Goal: Task Accomplishment & Management: Use online tool/utility

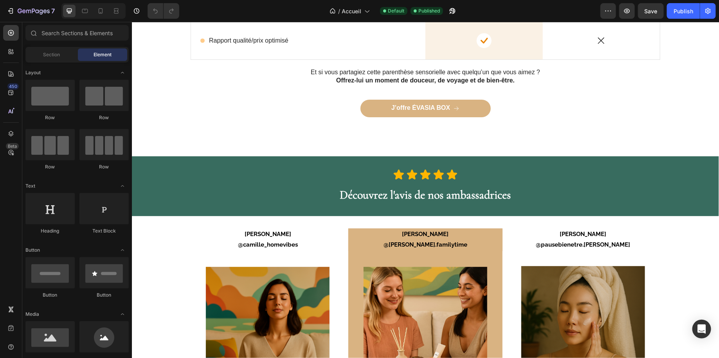
scroll to position [2002, 0]
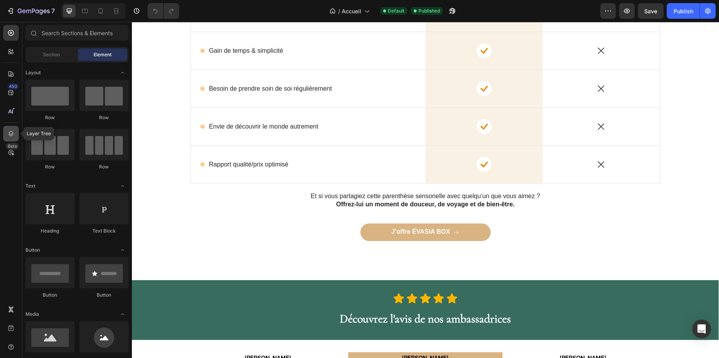
click at [10, 133] on icon at bounding box center [11, 134] width 8 height 8
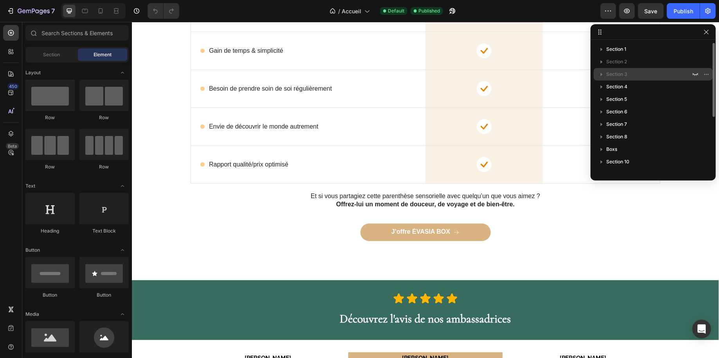
click at [602, 73] on icon "button" at bounding box center [602, 74] width 8 height 8
click at [695, 74] on icon "button" at bounding box center [695, 74] width 5 height 3
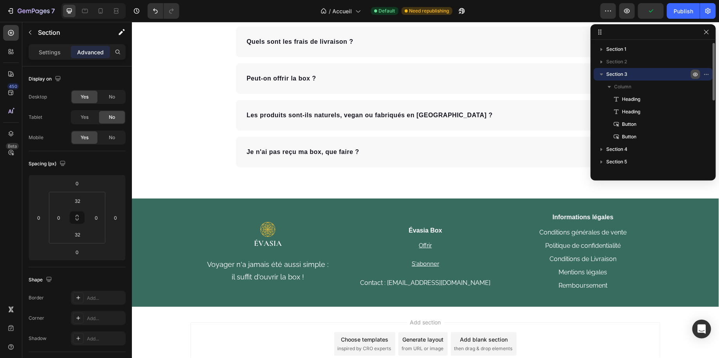
scroll to position [3017, 0]
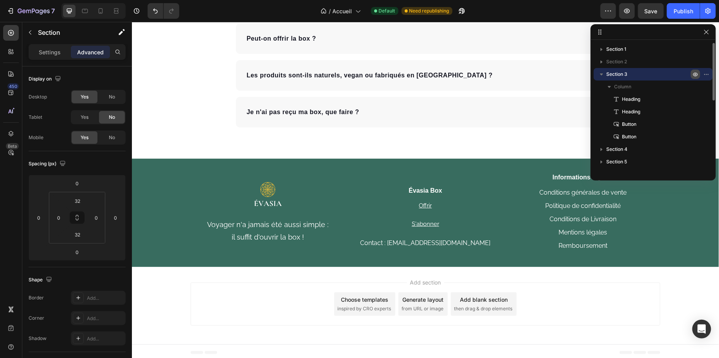
click at [695, 75] on icon "button" at bounding box center [696, 75] width 2 height 2
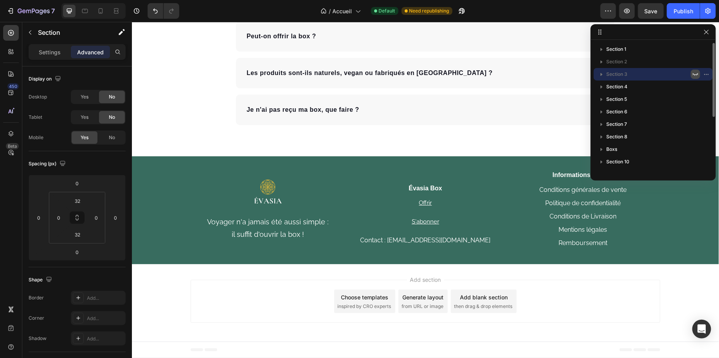
scroll to position [2888, 0]
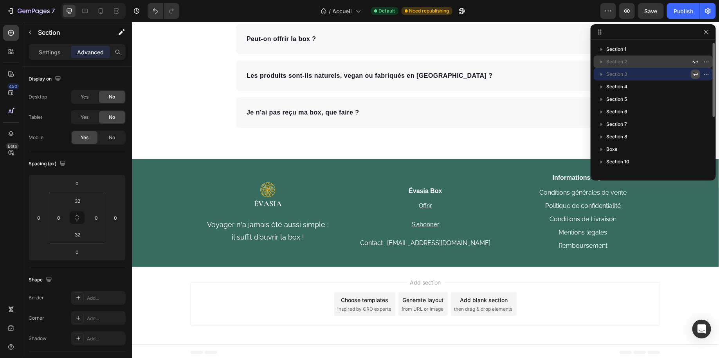
click at [672, 65] on p "Section 2" at bounding box center [649, 62] width 86 height 8
click at [698, 62] on icon "button" at bounding box center [695, 62] width 6 height 6
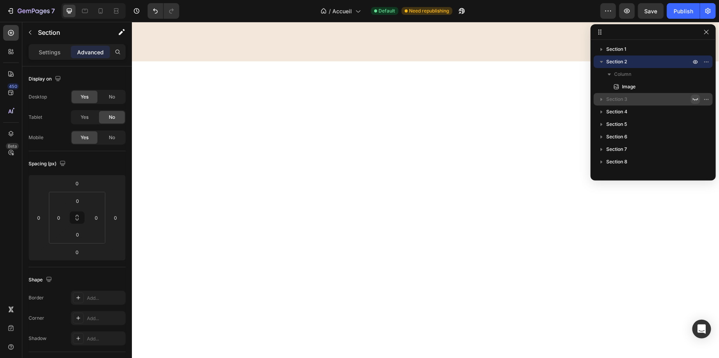
scroll to position [338, 0]
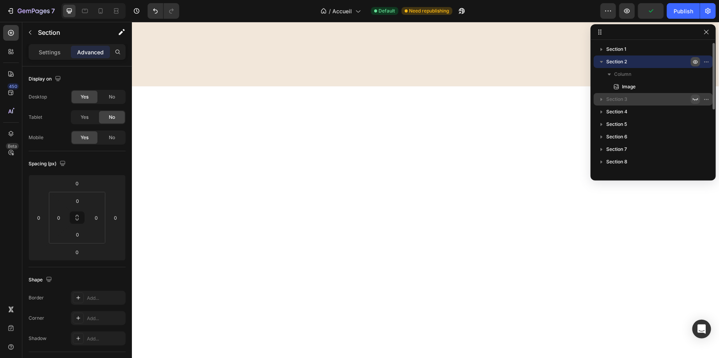
click at [696, 61] on icon "button" at bounding box center [695, 62] width 6 height 6
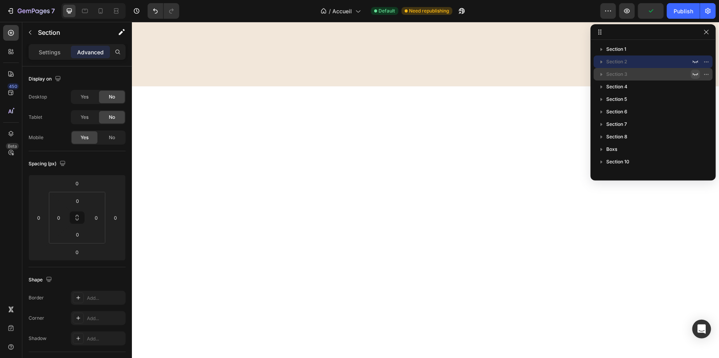
click at [695, 75] on icon "button" at bounding box center [695, 74] width 5 height 3
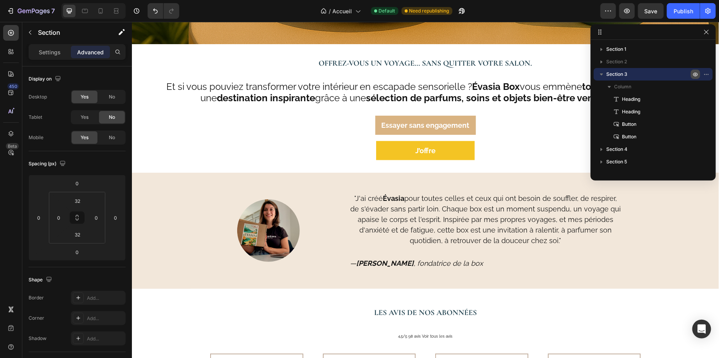
scroll to position [218, 0]
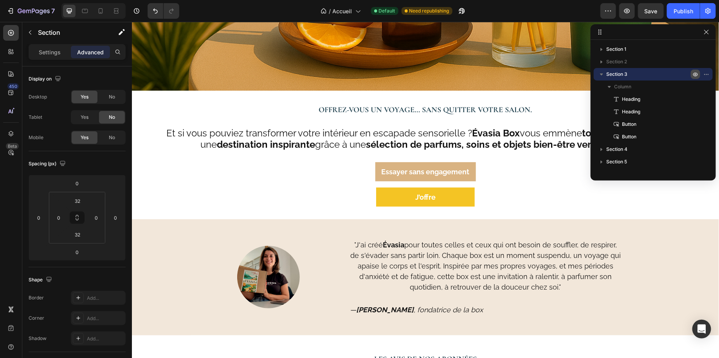
click at [694, 76] on icon "button" at bounding box center [695, 74] width 6 height 6
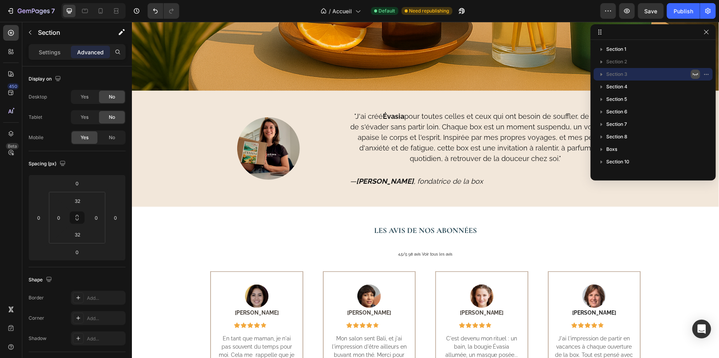
click at [694, 76] on icon "button" at bounding box center [695, 74] width 6 height 6
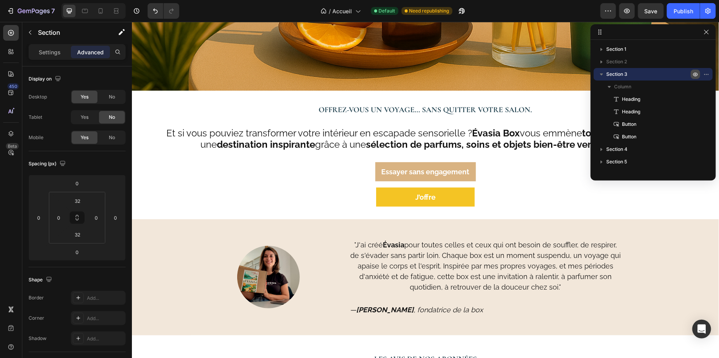
click at [694, 76] on icon "button" at bounding box center [695, 74] width 6 height 6
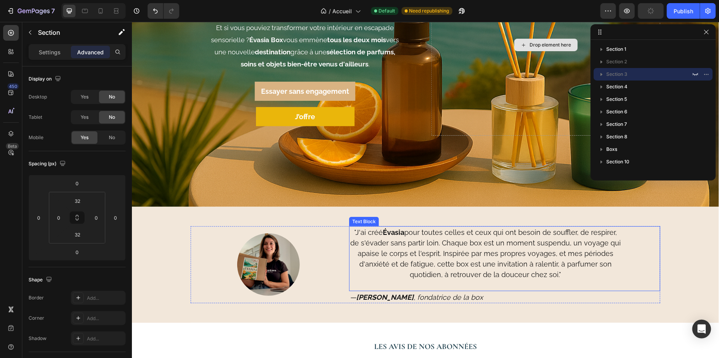
scroll to position [0, 0]
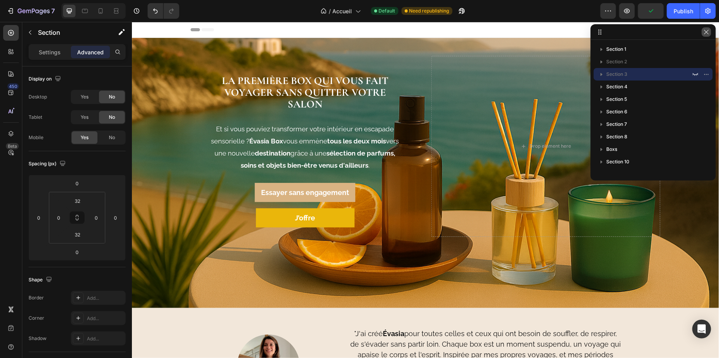
click at [703, 34] on button "button" at bounding box center [706, 31] width 9 height 9
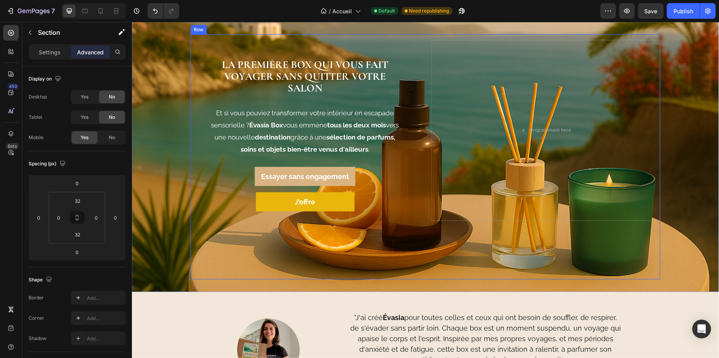
scroll to position [21, 0]
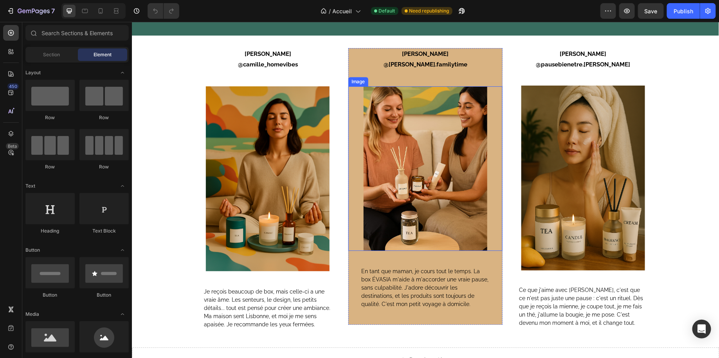
scroll to position [2323, 0]
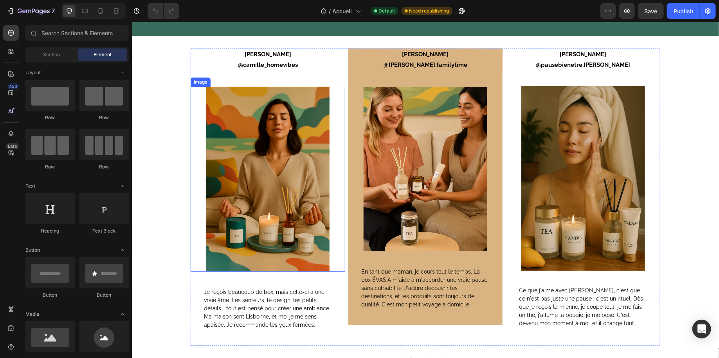
click at [247, 205] on img at bounding box center [267, 178] width 124 height 185
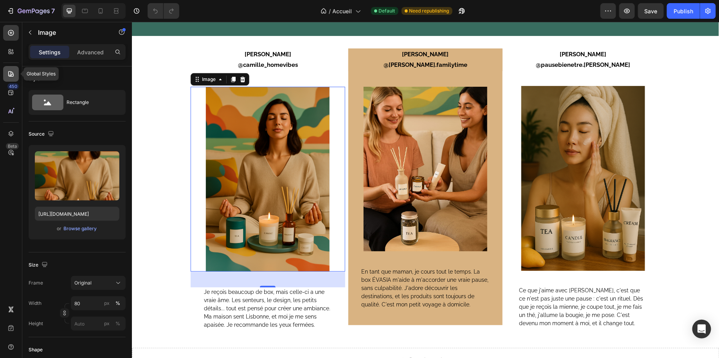
click at [11, 74] on icon at bounding box center [10, 73] width 5 height 5
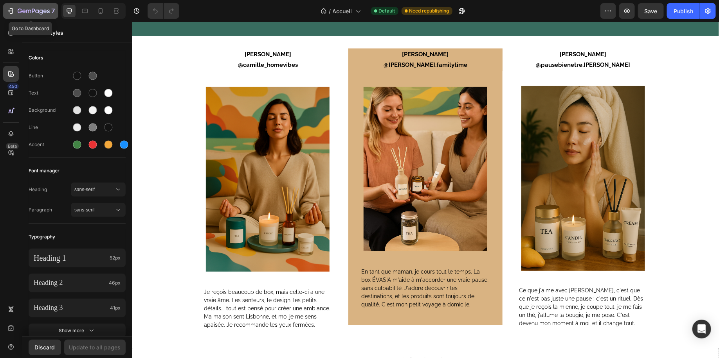
click at [23, 13] on icon "button" at bounding box center [24, 11] width 4 height 4
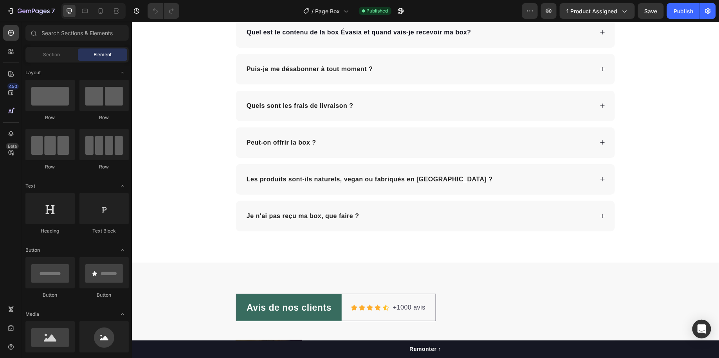
scroll to position [2628, 0]
click at [13, 132] on icon at bounding box center [11, 134] width 8 height 8
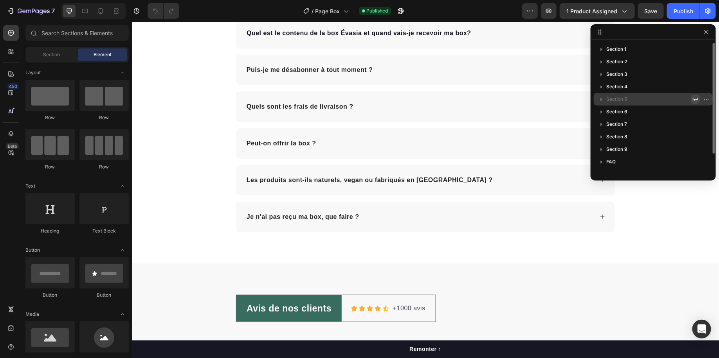
click at [695, 99] on icon "button" at bounding box center [695, 99] width 6 height 6
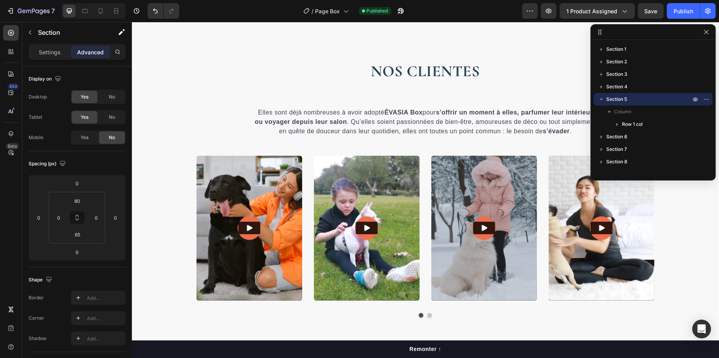
scroll to position [971, 0]
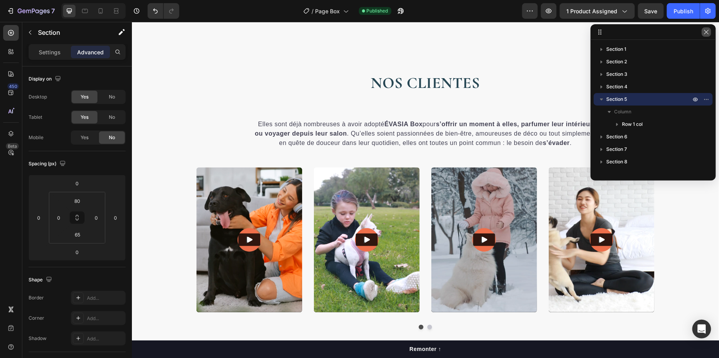
click at [705, 34] on icon "button" at bounding box center [706, 32] width 4 height 4
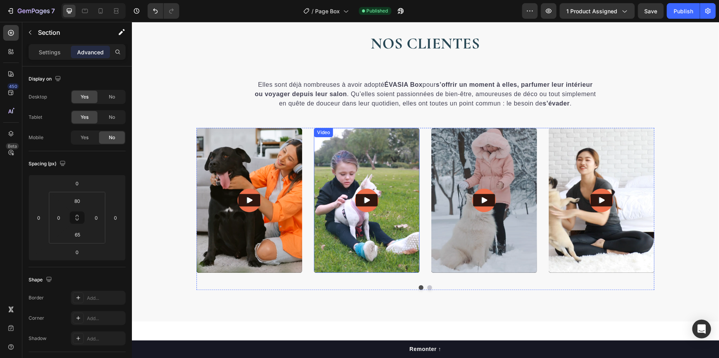
scroll to position [1047, 0]
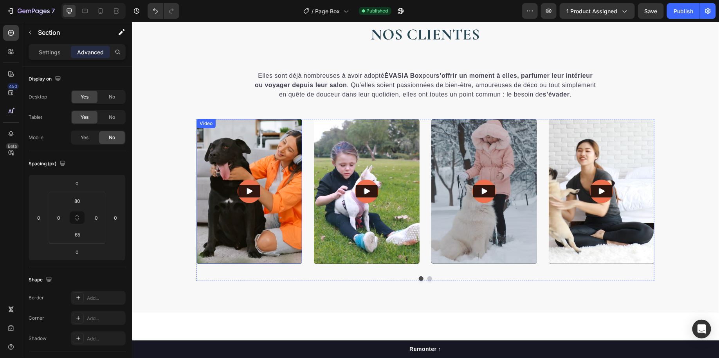
click at [259, 150] on img at bounding box center [249, 191] width 106 height 145
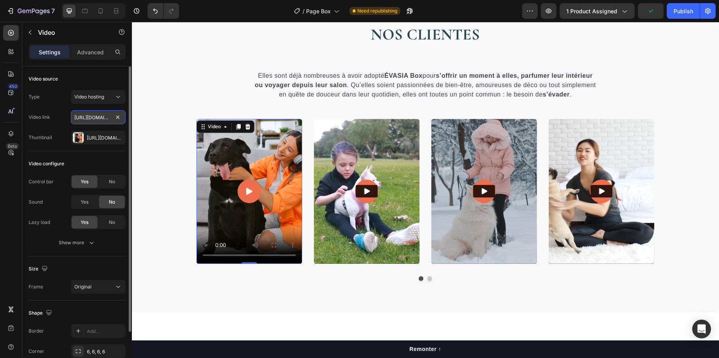
click at [92, 119] on input "https://cdn.shopify.com/videos/c/o/v/31cbd8d73b114e62a9df534684c49c07.mp4" at bounding box center [98, 117] width 55 height 14
click at [228, 155] on video at bounding box center [249, 191] width 106 height 145
click at [92, 136] on div "Https://gempages-demo.Myshopify.Com/cdn/shop/t/1/assets/495611768014373769-3973…" at bounding box center [98, 138] width 23 height 7
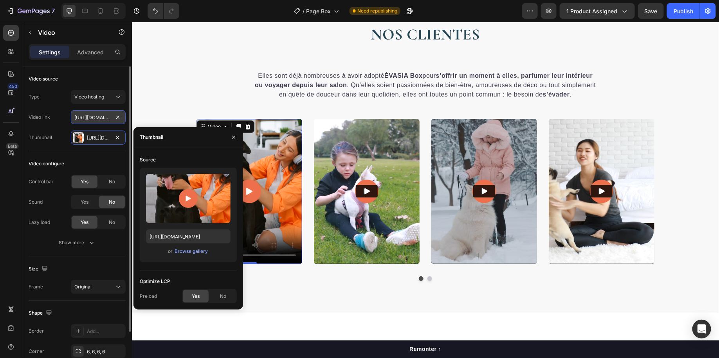
click at [90, 120] on input "https://cdn.shopify.com/videos/c/o/v/31cbd8d73b114e62a9df534684c49c07.mp4" at bounding box center [98, 117] width 55 height 14
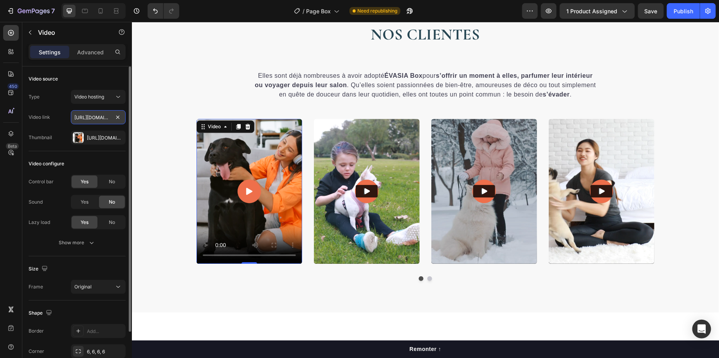
click at [90, 120] on input "https://cdn.shopify.com/videos/c/o/v/31cbd8d73b114e62a9df534684c49c07.mp4" at bounding box center [98, 117] width 55 height 14
paste input "b45262fdf560490e9bc6e0fe7fb0235d.mov"
type input "https://cdn.shopify.com/videos/c/o/v/b45262fdf560490e9bc6e0fe7fb0235d.mov"
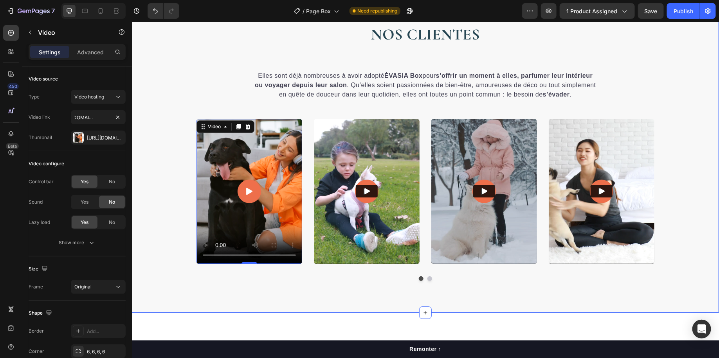
click at [170, 147] on div "NOS CLIENTES Heading Elles sont déjà nombreuses à avoir adopté ÉVASIA Box pour …" at bounding box center [424, 155] width 587 height 264
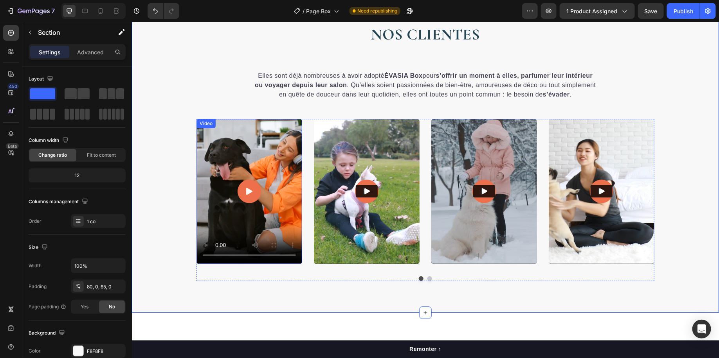
click at [235, 147] on video at bounding box center [249, 191] width 106 height 145
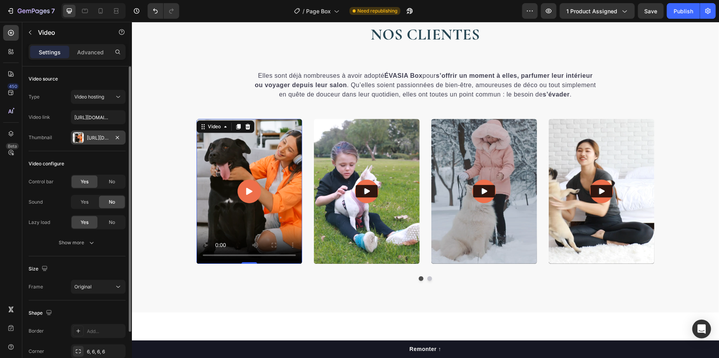
click at [101, 140] on div "Https://gempages-demo.Myshopify.Com/cdn/shop/t/1/assets/495611768014373769-3973…" at bounding box center [98, 138] width 23 height 7
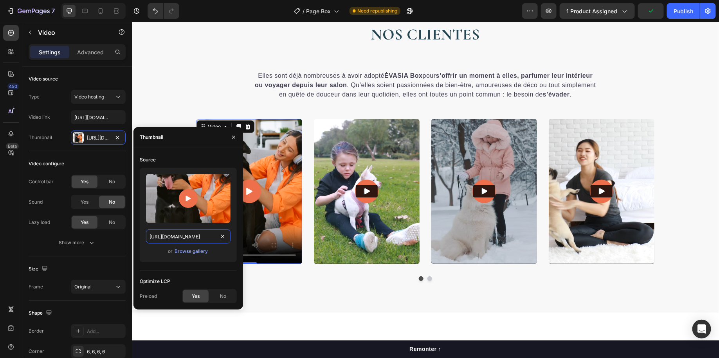
click at [183, 234] on input "https://gempages-demo.myshopify.com/cdn/shop/t/1/assets/495611768014373769-3973…" at bounding box center [188, 237] width 85 height 14
click at [222, 294] on span "No" at bounding box center [223, 296] width 6 height 7
click at [196, 296] on span "Yes" at bounding box center [196, 296] width 8 height 7
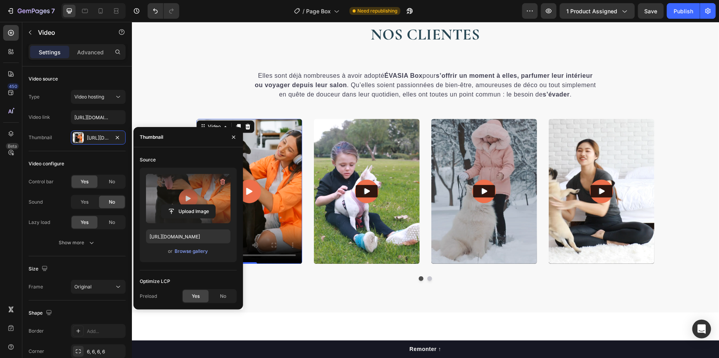
click at [190, 196] on label at bounding box center [188, 198] width 85 height 49
click at [190, 205] on input "file" at bounding box center [188, 211] width 54 height 13
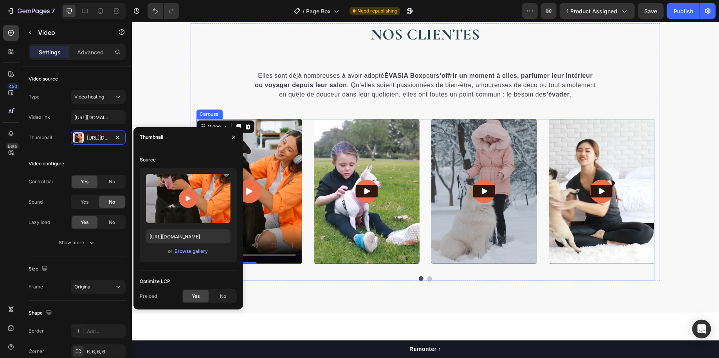
click at [367, 264] on div "Video" at bounding box center [366, 191] width 106 height 145
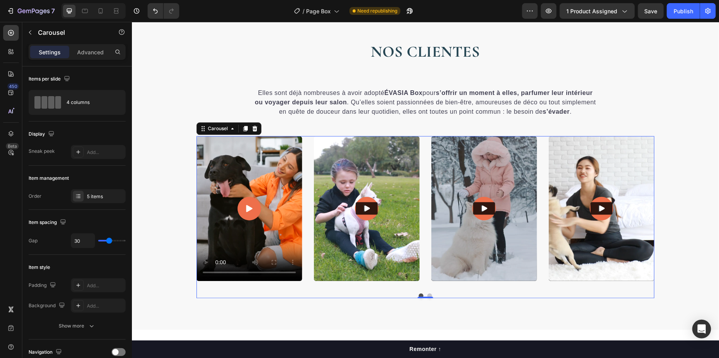
scroll to position [1030, 0]
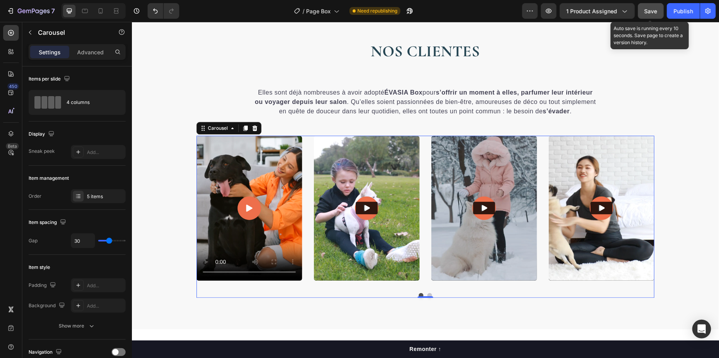
click at [646, 11] on span "Save" at bounding box center [651, 11] width 13 height 7
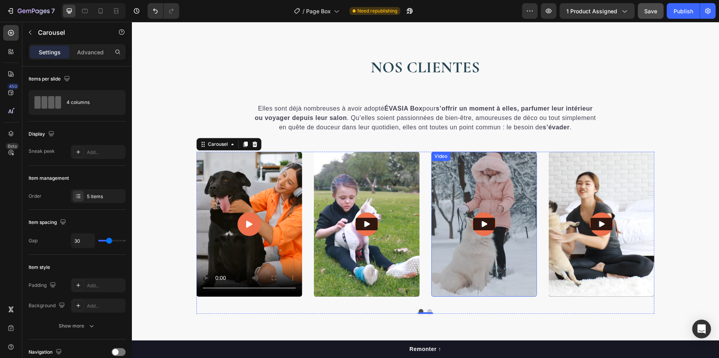
scroll to position [1046, 0]
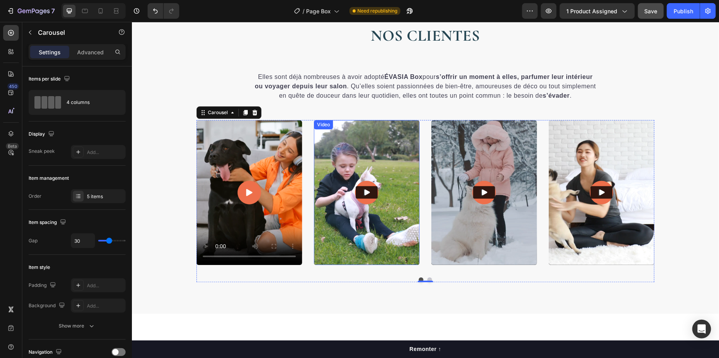
click at [372, 251] on img at bounding box center [366, 192] width 106 height 145
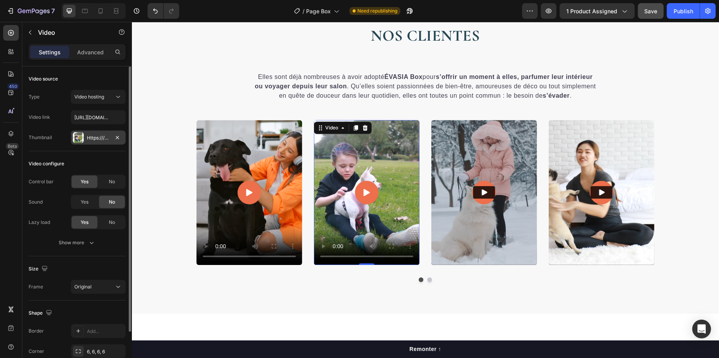
click at [93, 135] on div "Https:////gempages-demo.Myshopify.Com/cdn/shop/t/1/assets/495611768014373769-90…" at bounding box center [98, 138] width 23 height 7
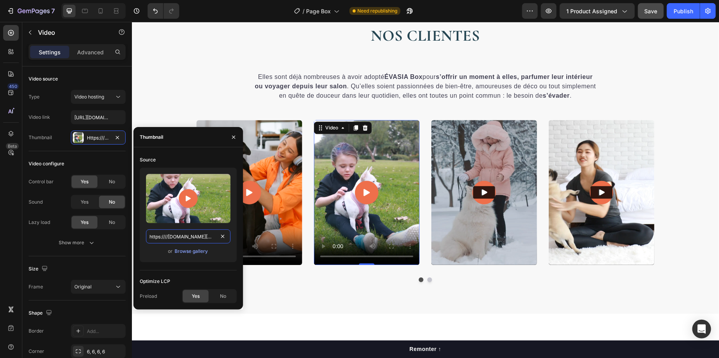
click at [189, 242] on input "https:////gempages-demo.myshopify.com/cdn/shop/t/1/assets/495611768014373769-90…" at bounding box center [188, 237] width 85 height 14
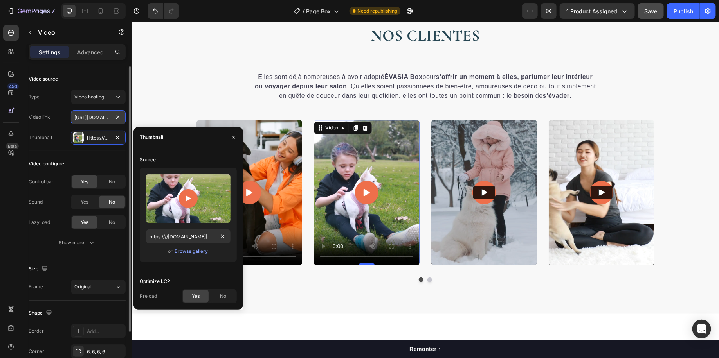
click at [101, 120] on input "https://cdn.shopify.com/videos/c/o/v/8432697ab1a3415c977a819aa651739e.mp4" at bounding box center [98, 117] width 55 height 14
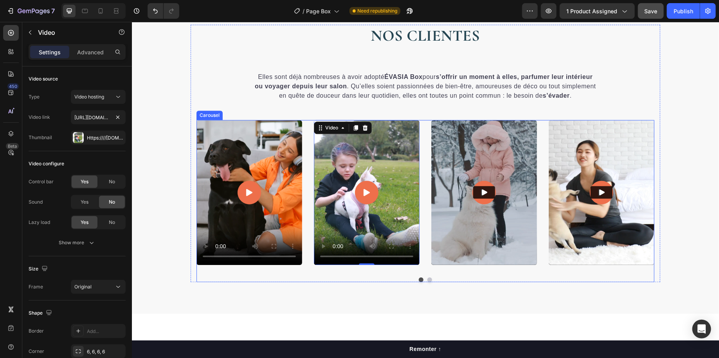
click at [351, 265] on div "Video 0" at bounding box center [366, 192] width 106 height 145
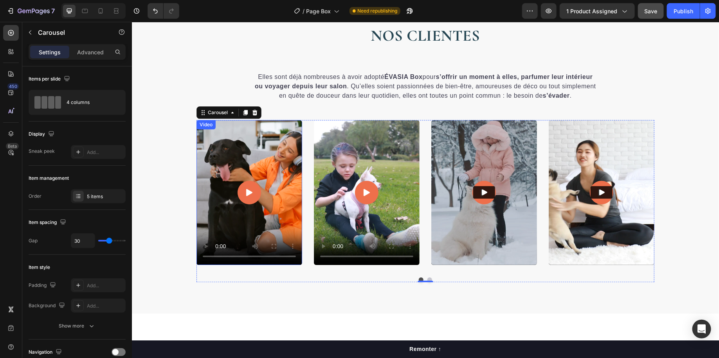
click at [239, 200] on video at bounding box center [249, 192] width 106 height 145
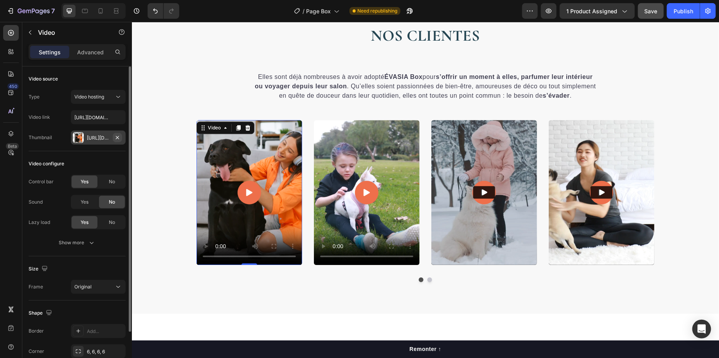
click at [117, 137] on icon "button" at bounding box center [117, 137] width 3 height 3
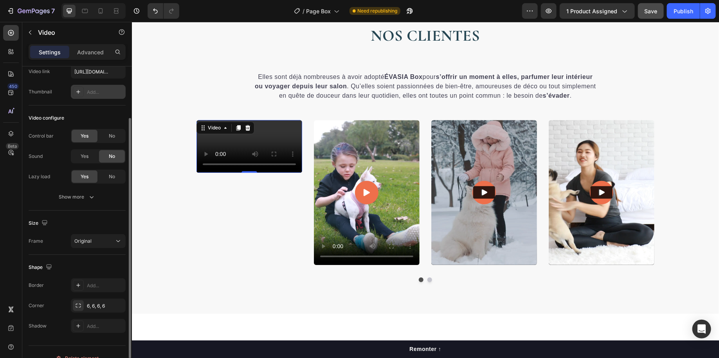
scroll to position [53, 0]
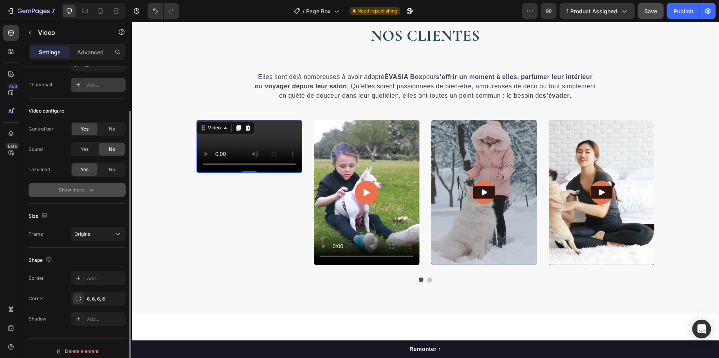
click at [80, 194] on button "Show more" at bounding box center [77, 190] width 97 height 14
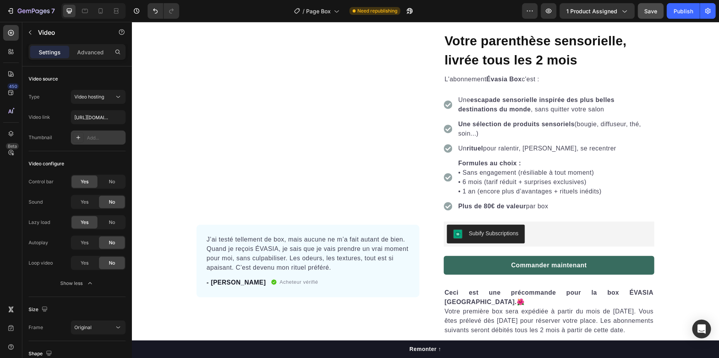
scroll to position [0, 0]
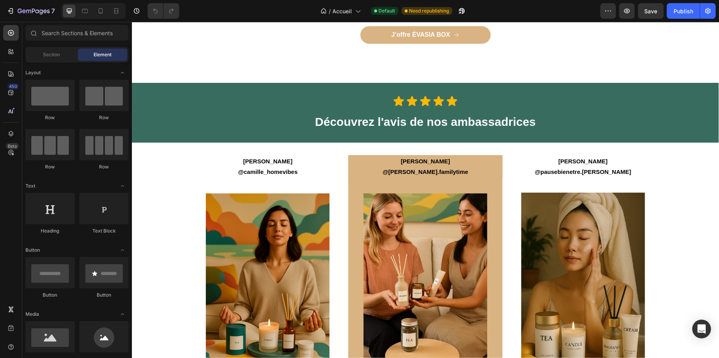
scroll to position [2281, 0]
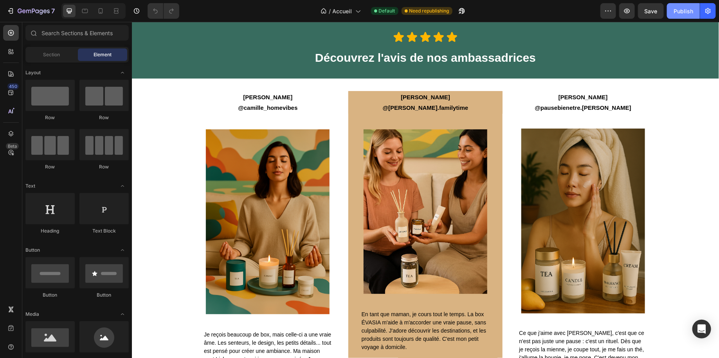
click at [679, 9] on div "Publish" at bounding box center [683, 11] width 20 height 8
